Goal: Obtain resource: Download file/media

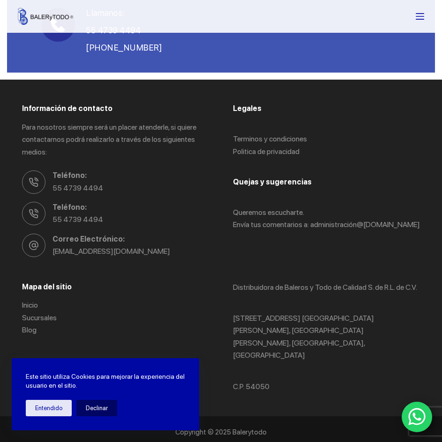
scroll to position [694, 0]
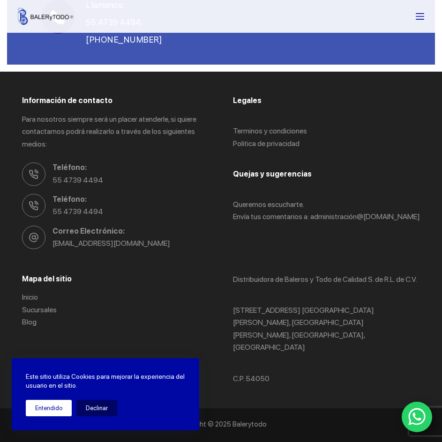
click at [48, 408] on button "Entendido" at bounding box center [49, 408] width 46 height 16
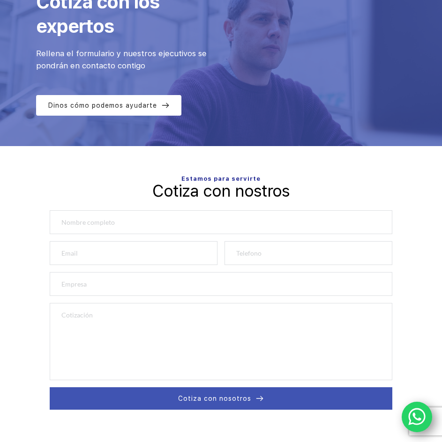
scroll to position [0, 0]
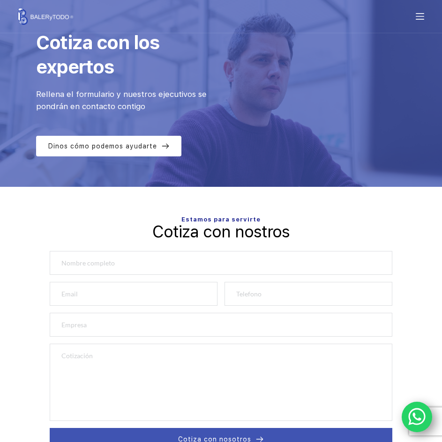
click at [424, 18] on icon "Menu" at bounding box center [419, 16] width 8 height 8
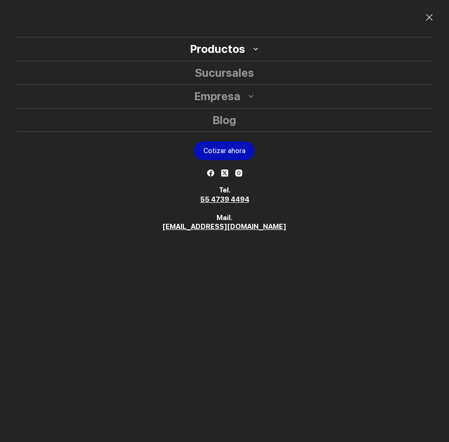
click at [254, 48] on icon "Expand dropdown menu" at bounding box center [255, 48] width 7 height 7
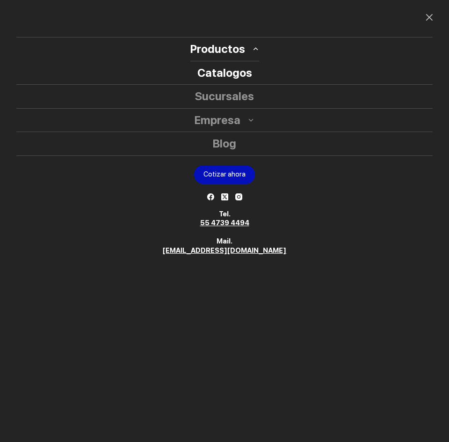
click at [238, 70] on link "Catalogos" at bounding box center [224, 72] width 416 height 23
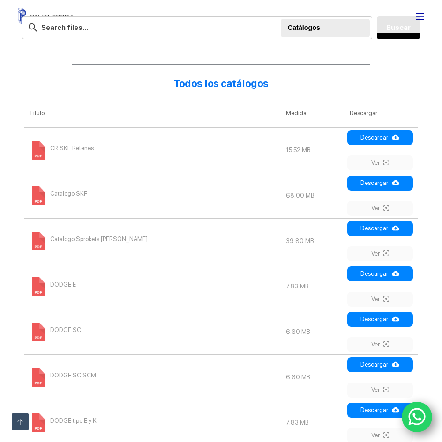
scroll to position [187, 0]
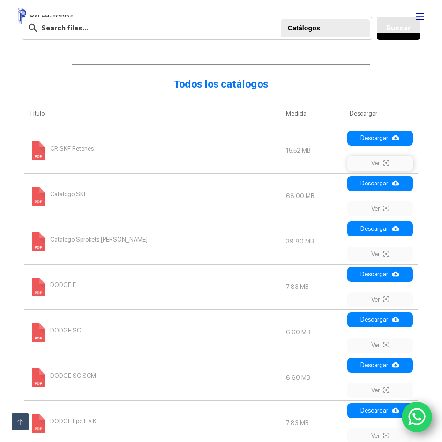
click at [369, 166] on link "Ver" at bounding box center [380, 163] width 66 height 15
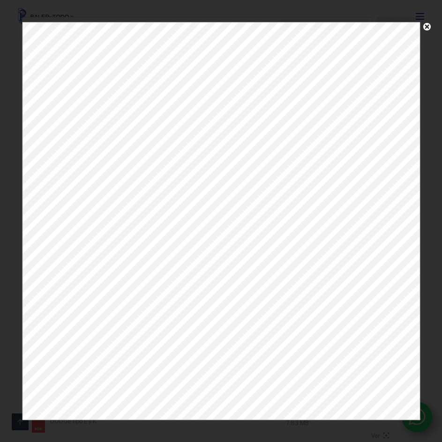
scroll to position [0, 0]
click at [426, 26] on span at bounding box center [427, 29] width 14 height 14
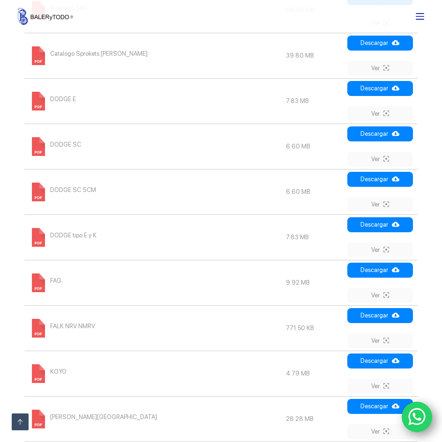
scroll to position [375, 0]
